Goal: Information Seeking & Learning: Find specific page/section

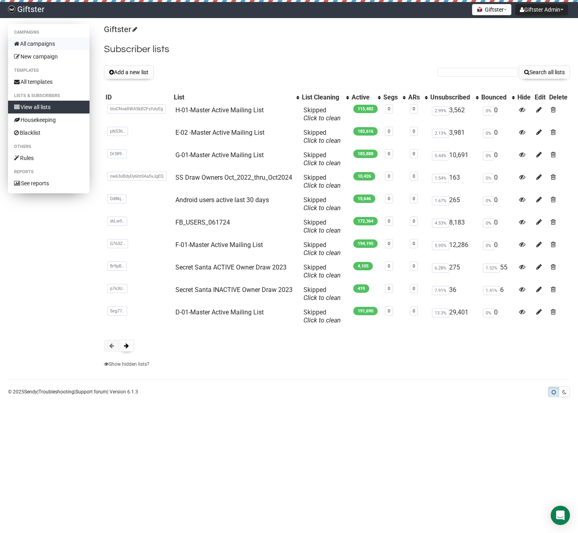
click at [41, 44] on link "All campaigns" at bounding box center [48, 43] width 81 height 13
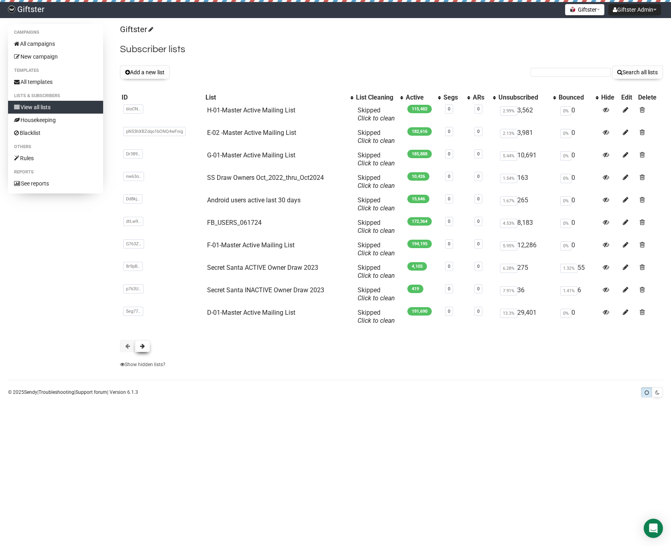
click at [144, 347] on span at bounding box center [142, 346] width 5 height 6
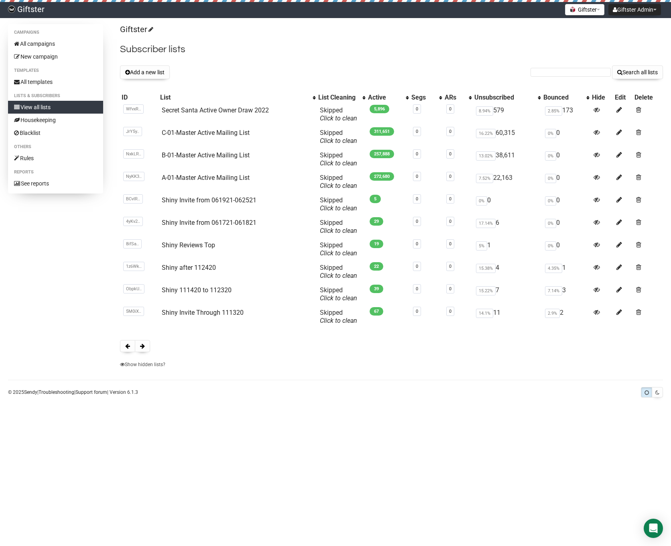
click at [551, 67] on form "Search all lists" at bounding box center [597, 72] width 132 height 14
click at [549, 72] on input "text" at bounding box center [571, 72] width 80 height 9
type input "ian@giftster.com"
click at [640, 71] on button "Search all lists" at bounding box center [637, 72] width 51 height 14
